Goal: Task Accomplishment & Management: Complete application form

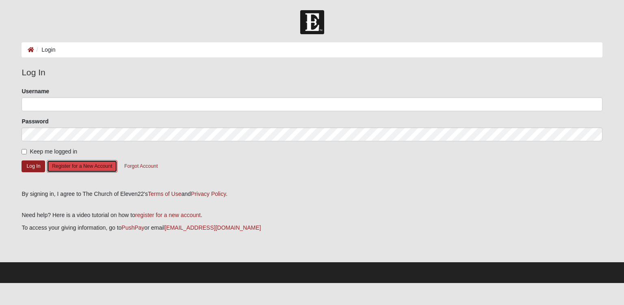
click at [96, 164] on button "Register for a New Account" at bounding box center [82, 166] width 71 height 13
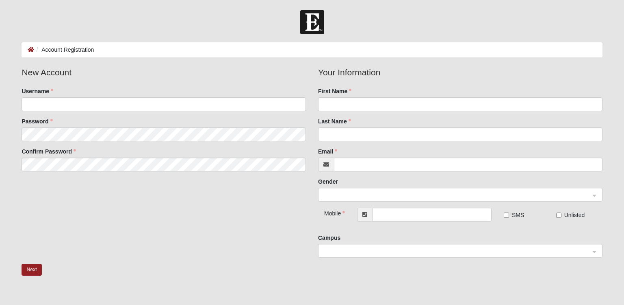
click at [598, 250] on div at bounding box center [461, 251] width 284 height 14
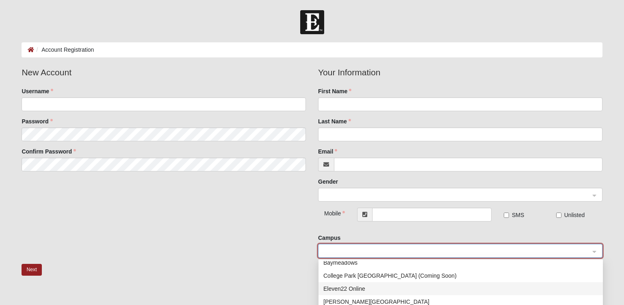
scroll to position [19, 0]
click at [401, 288] on div "Eleven22 Online" at bounding box center [461, 287] width 275 height 9
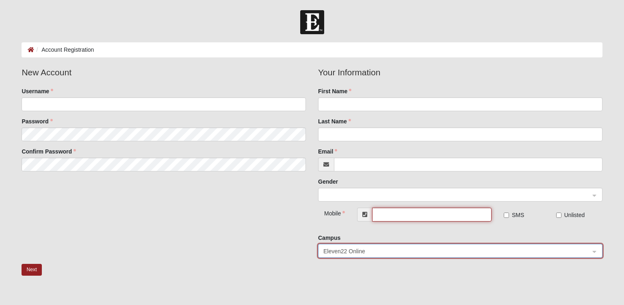
click at [401, 219] on input "text" at bounding box center [432, 214] width 120 height 14
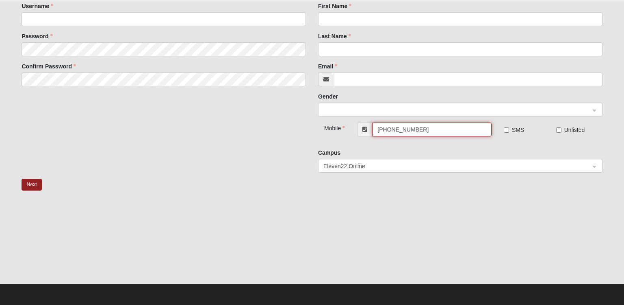
scroll to position [85, 0]
type input "(402) 880-7893"
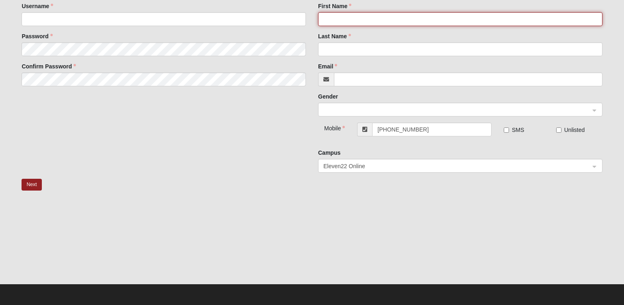
click at [343, 23] on input "First Name" at bounding box center [460, 19] width 285 height 14
type input "ronnyr"
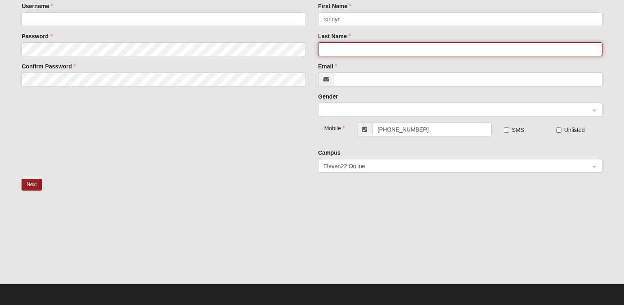
click at [359, 44] on input "Last Name" at bounding box center [460, 49] width 285 height 14
type input "adams"
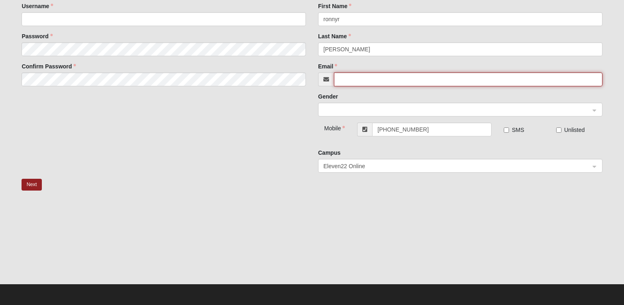
click at [359, 75] on input "Email" at bounding box center [468, 79] width 269 height 14
click at [359, 110] on span at bounding box center [457, 109] width 267 height 9
type input "[EMAIL_ADDRESS][PERSON_NAME][DOMAIN_NAME]"
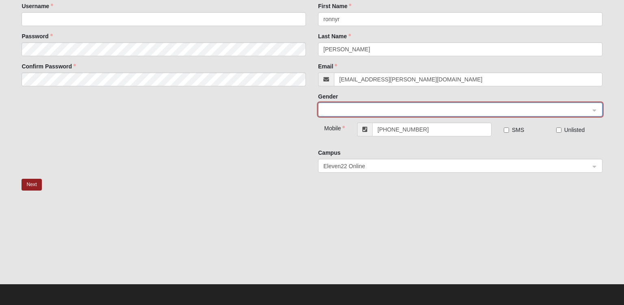
click at [596, 110] on div at bounding box center [461, 110] width 284 height 14
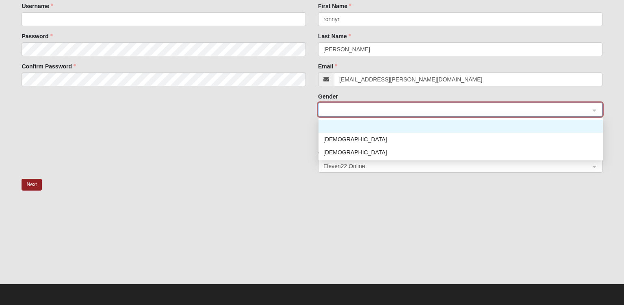
click at [596, 110] on div at bounding box center [461, 110] width 284 height 14
click at [596, 135] on div "[DEMOGRAPHIC_DATA]" at bounding box center [461, 139] width 275 height 9
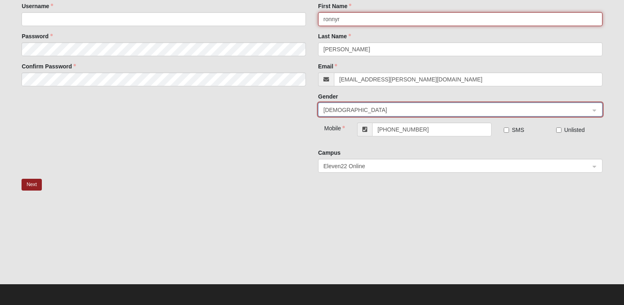
click at [354, 22] on input "ronnyr" at bounding box center [460, 19] width 285 height 14
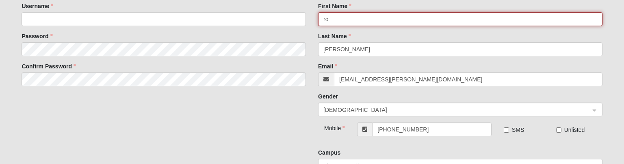
type input "r"
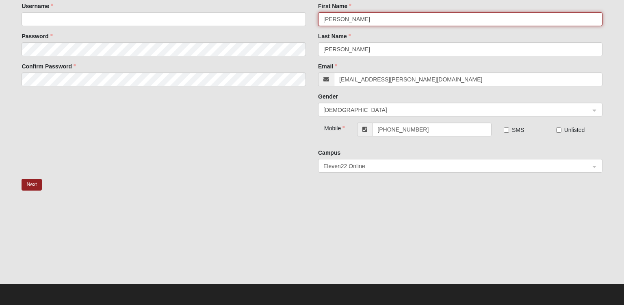
type input "Ronny"
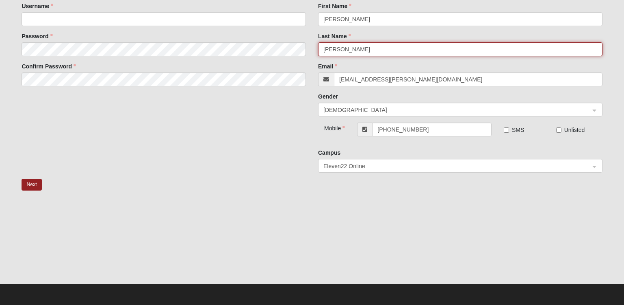
click at [354, 53] on input "adams" at bounding box center [460, 49] width 285 height 14
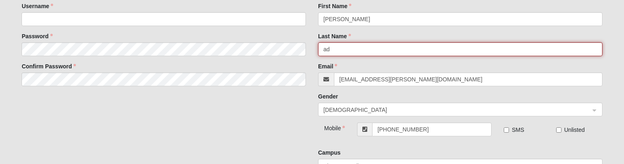
type input "a"
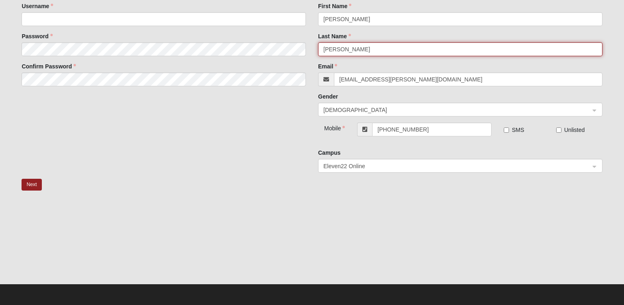
type input "Adams"
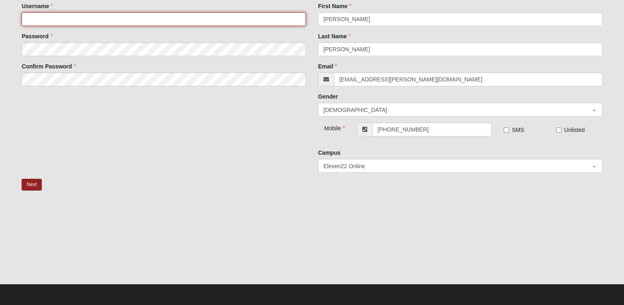
click at [78, 22] on input "Username" at bounding box center [164, 19] width 285 height 14
type input "ronnyadams"
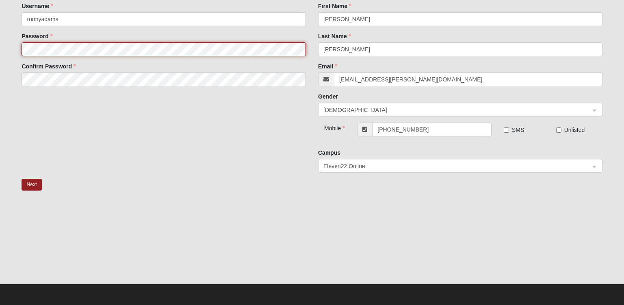
click at [78, 50] on fieldset "New Account Username ronnyadams Password Confirm Password" at bounding box center [163, 36] width 297 height 111
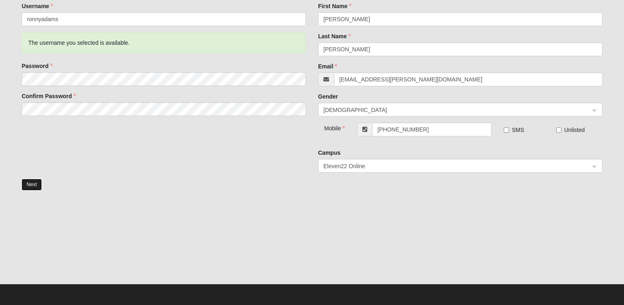
click at [33, 183] on button "Next" at bounding box center [32, 184] width 20 height 12
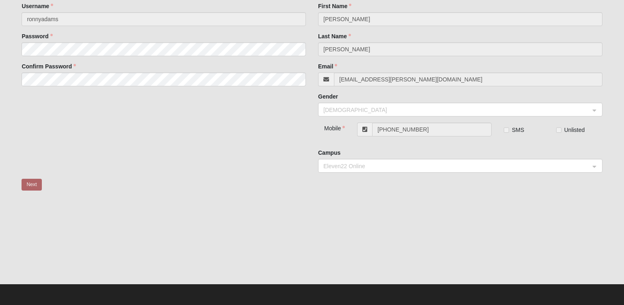
scroll to position [0, 0]
